Goal: Task Accomplishment & Management: Manage account settings

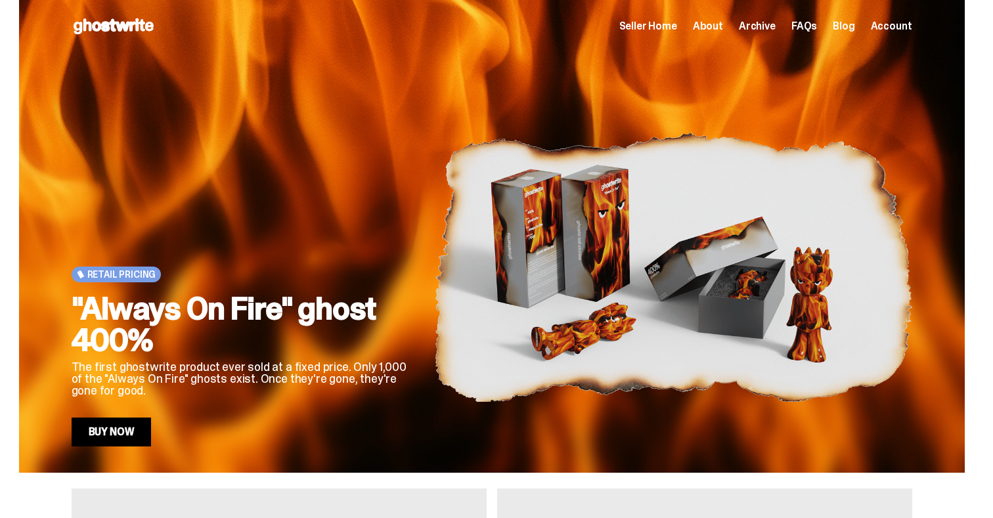
click at [677, 28] on span "Seller Home" at bounding box center [648, 26] width 58 height 11
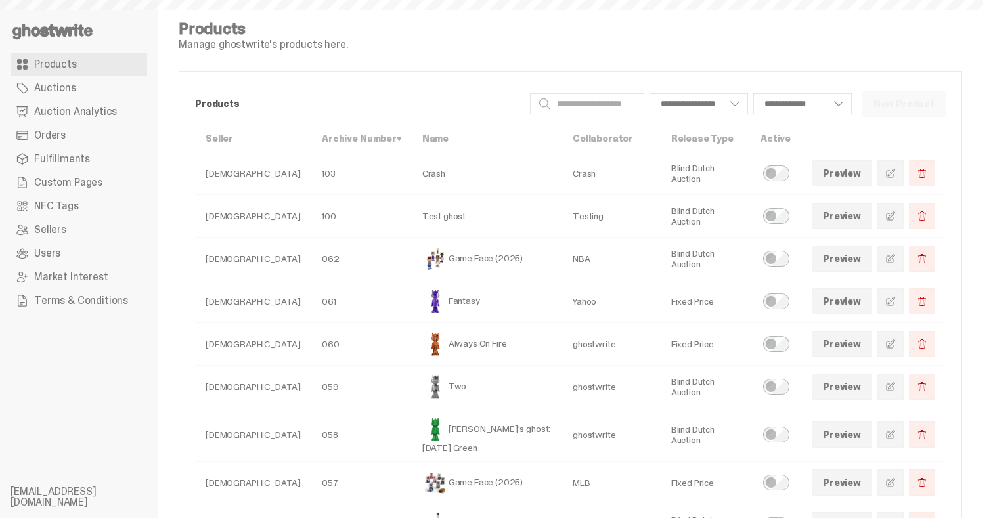
select select
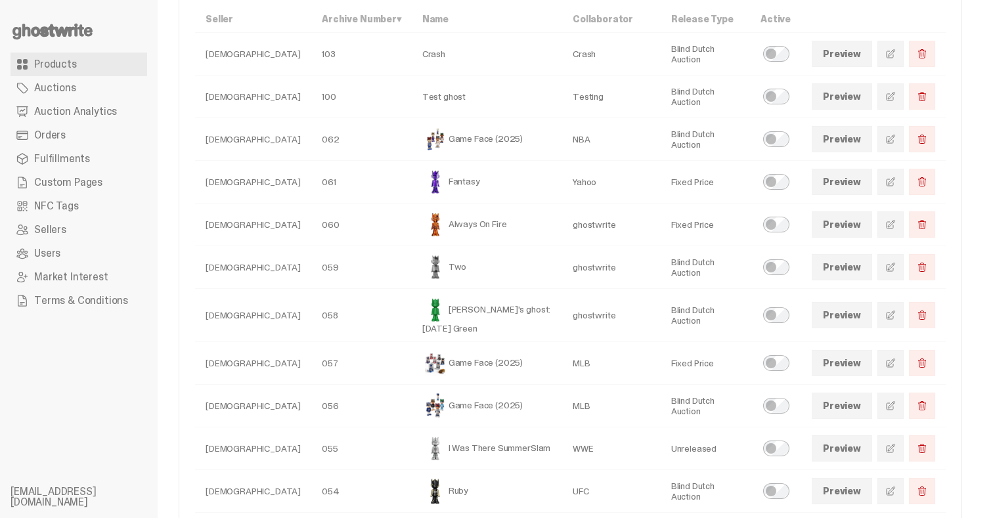
scroll to position [110, 0]
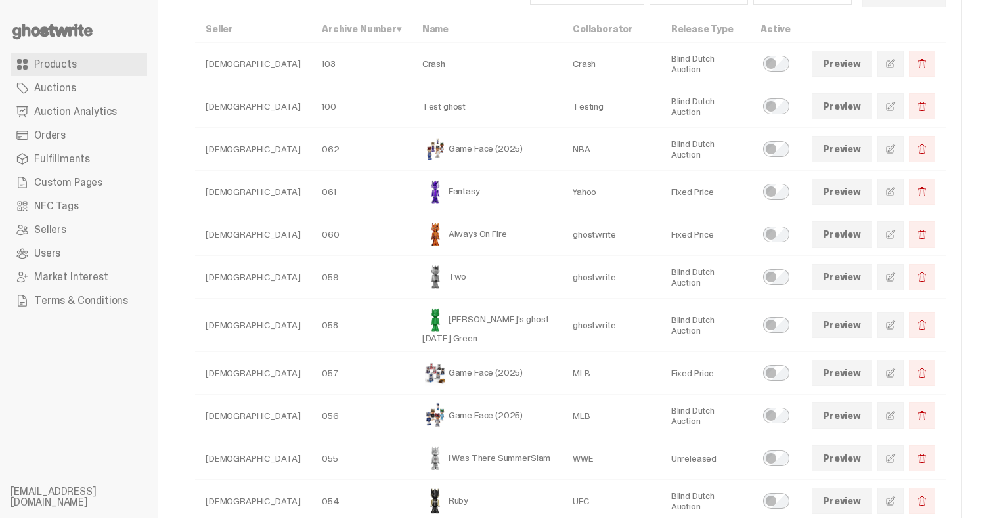
click at [896, 374] on span at bounding box center [890, 373] width 11 height 11
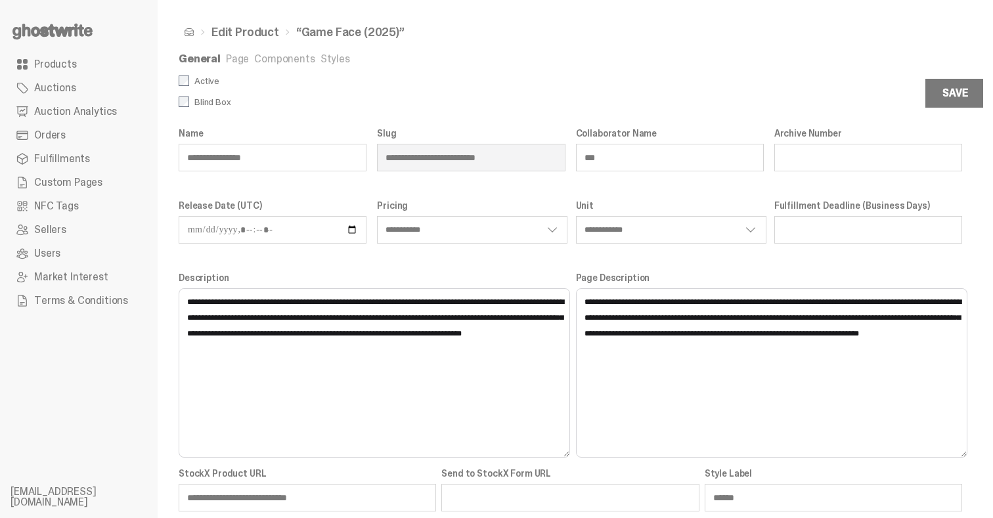
click at [323, 55] on link "Styles" at bounding box center [335, 59] width 30 height 14
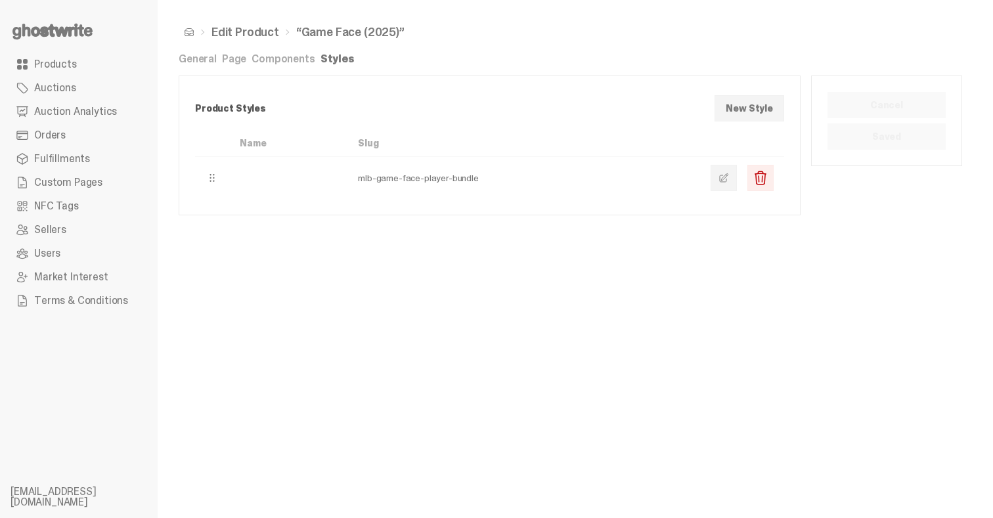
click at [734, 187] on link at bounding box center [724, 178] width 26 height 26
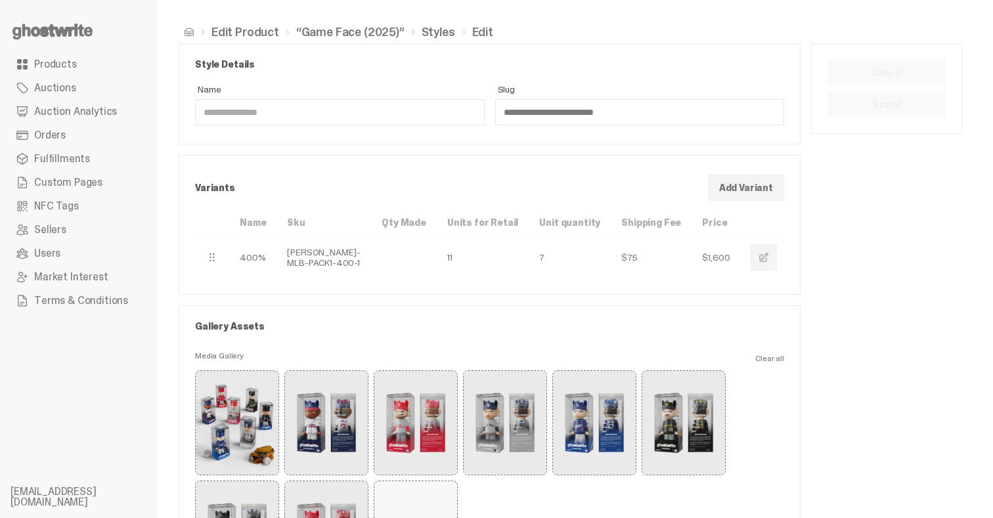
click at [371, 28] on link "“Game Face (2025)”" at bounding box center [350, 32] width 108 height 12
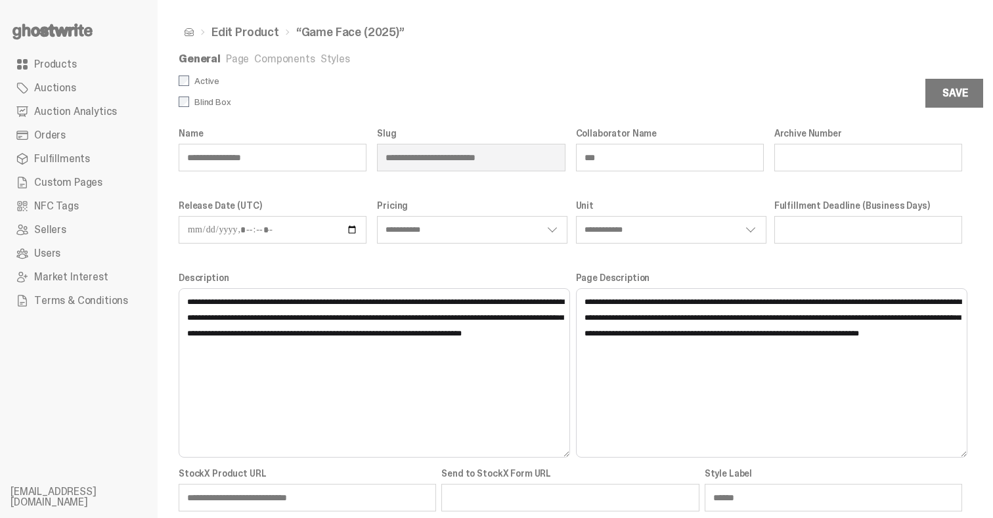
click at [320, 62] on link "Styles" at bounding box center [335, 59] width 30 height 14
